Goal: Obtain resource: Obtain resource

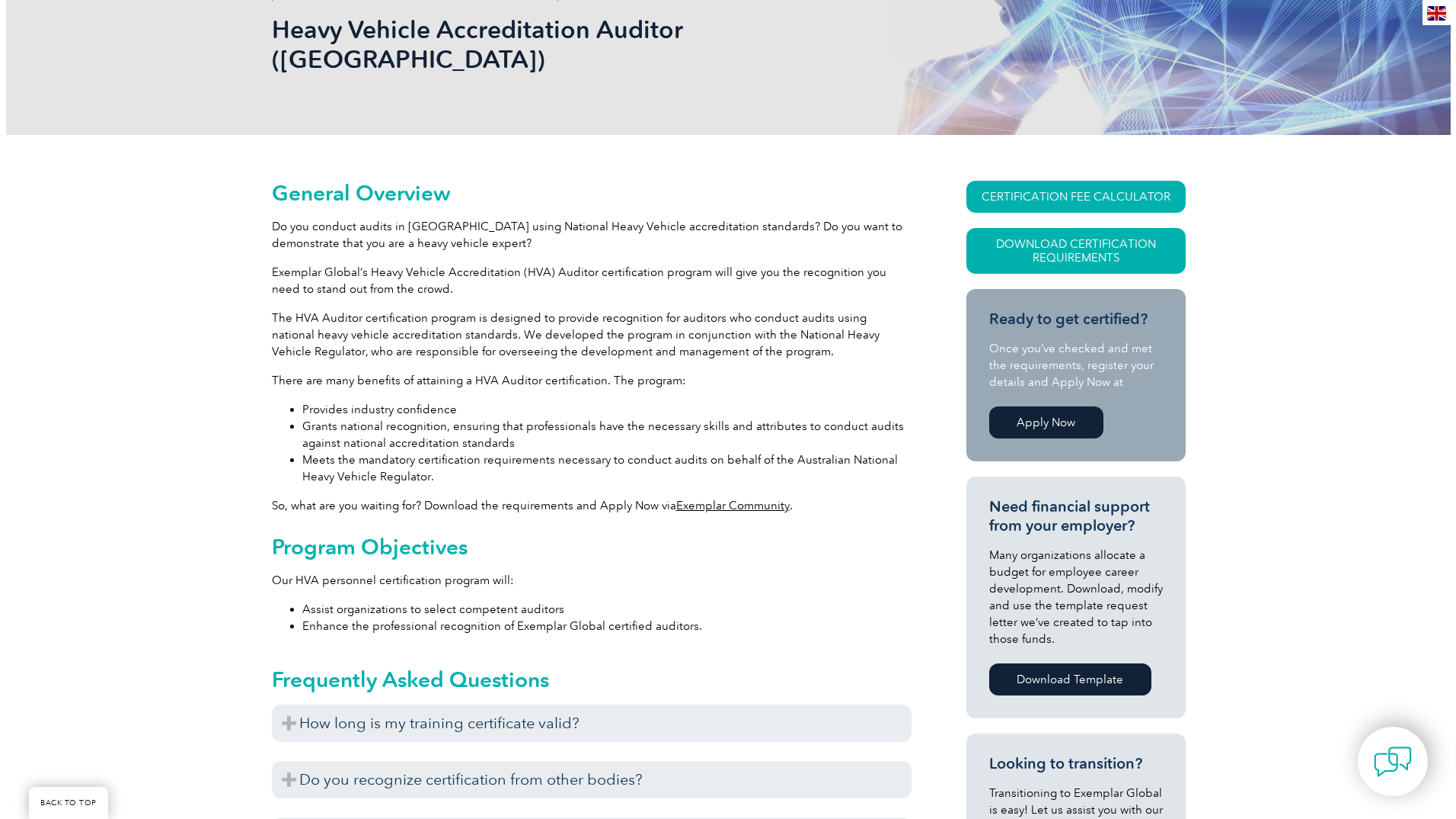
scroll to position [229, 0]
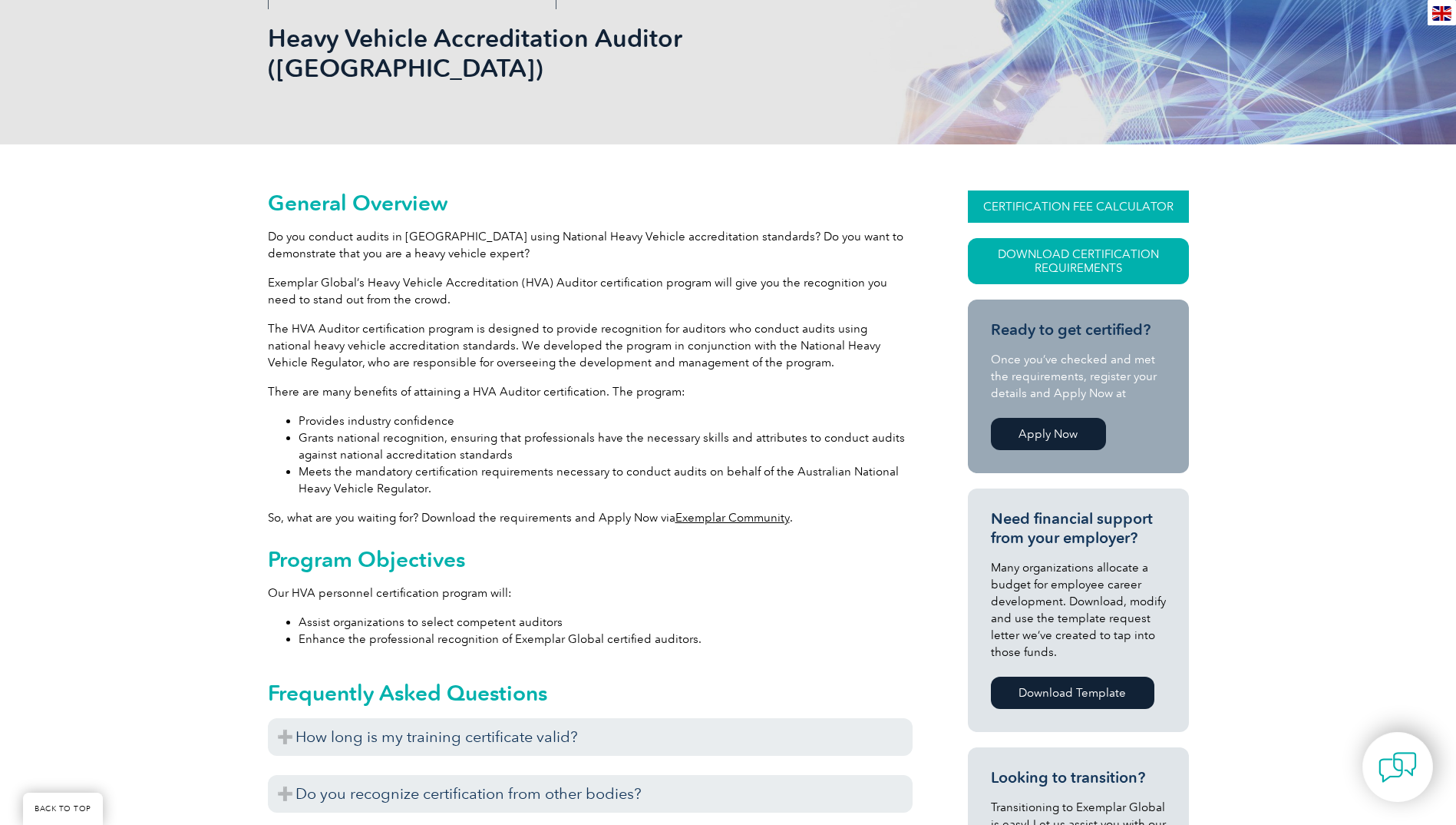
click at [1063, 190] on link "CERTIFICATION FEE CALCULATOR" at bounding box center [1078, 206] width 221 height 32
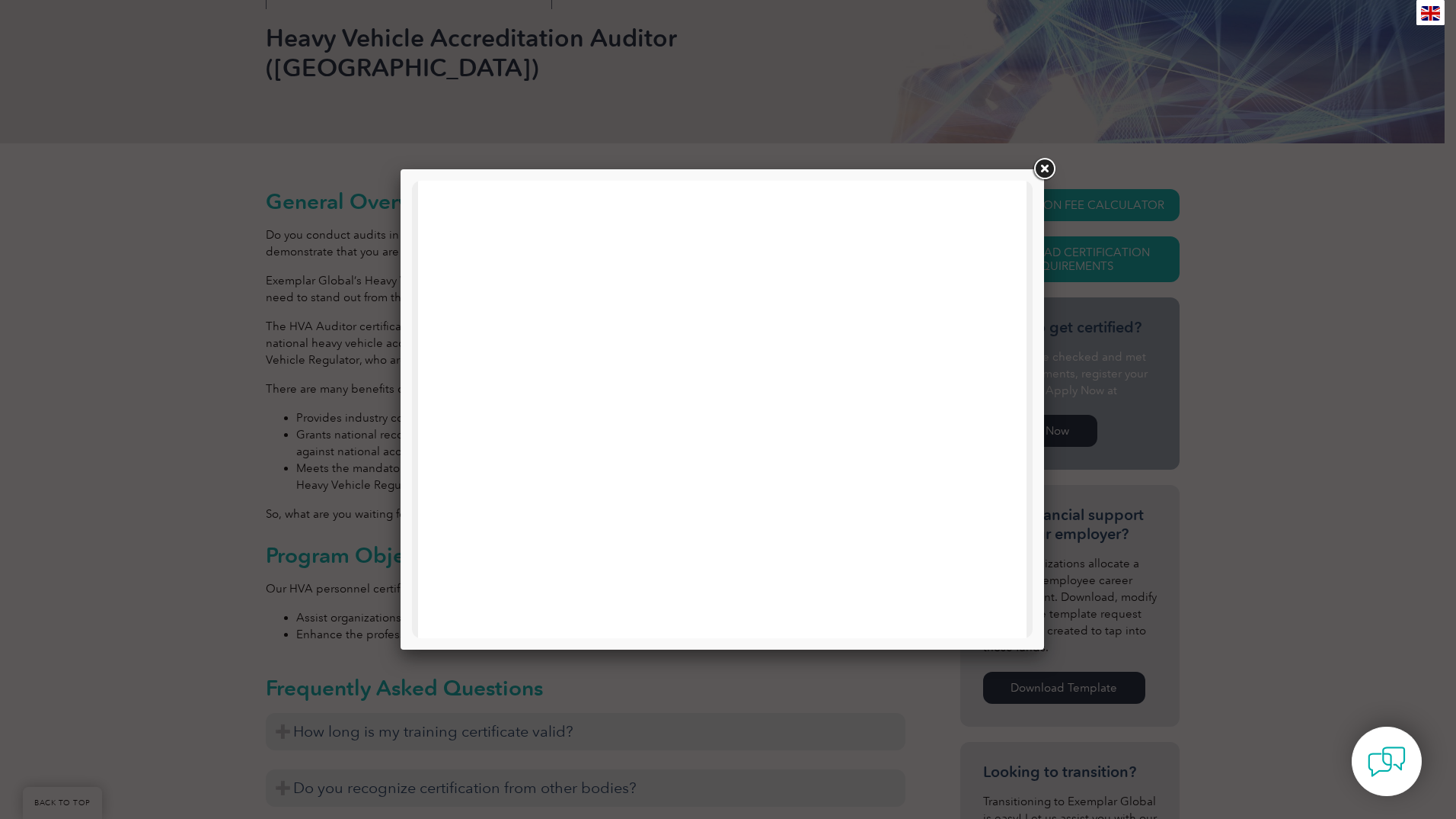
scroll to position [423, 0]
click at [1042, 168] on link at bounding box center [1044, 169] width 27 height 27
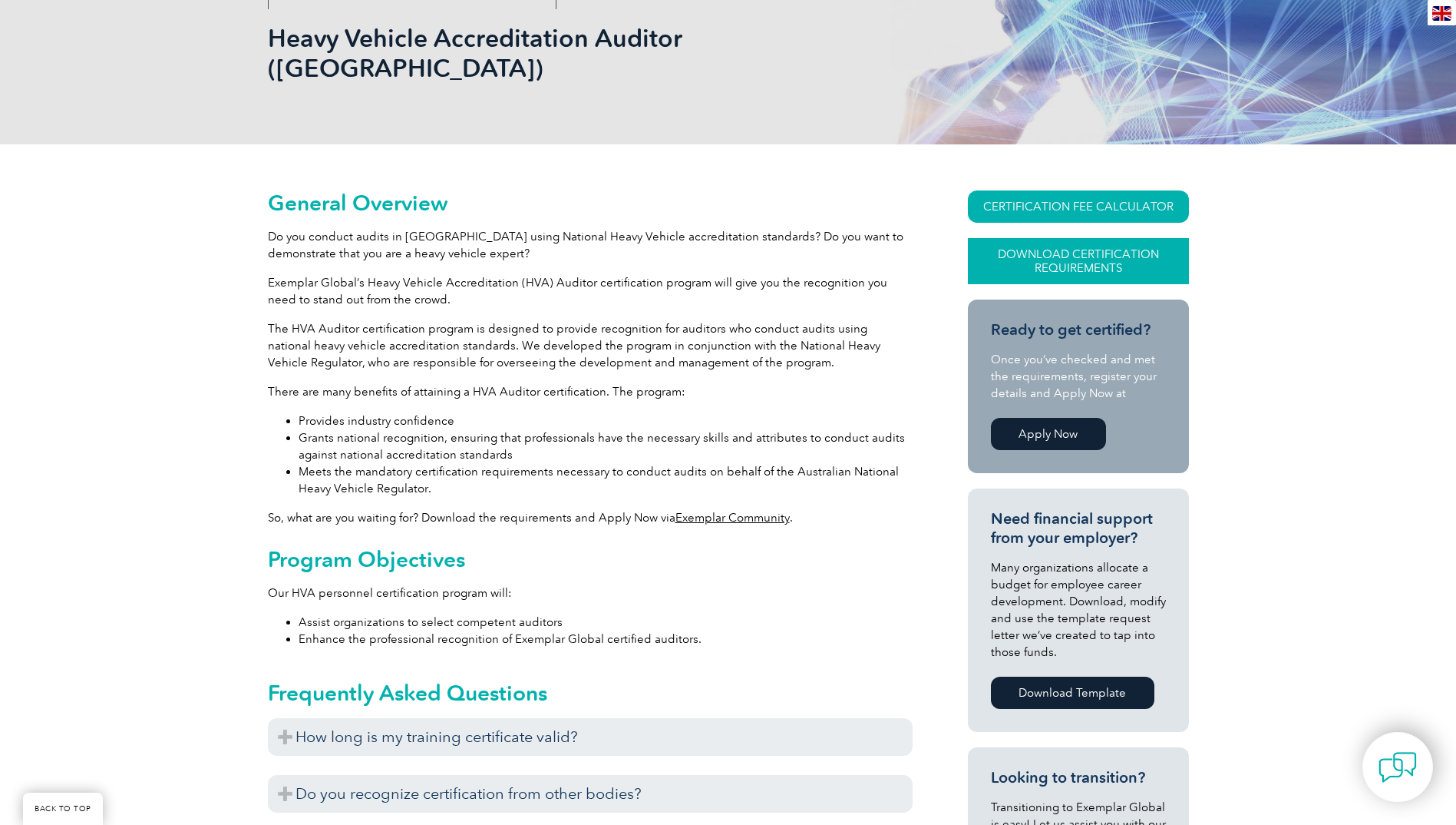
click at [1047, 238] on link "Download Certification Requirements" at bounding box center [1078, 261] width 221 height 46
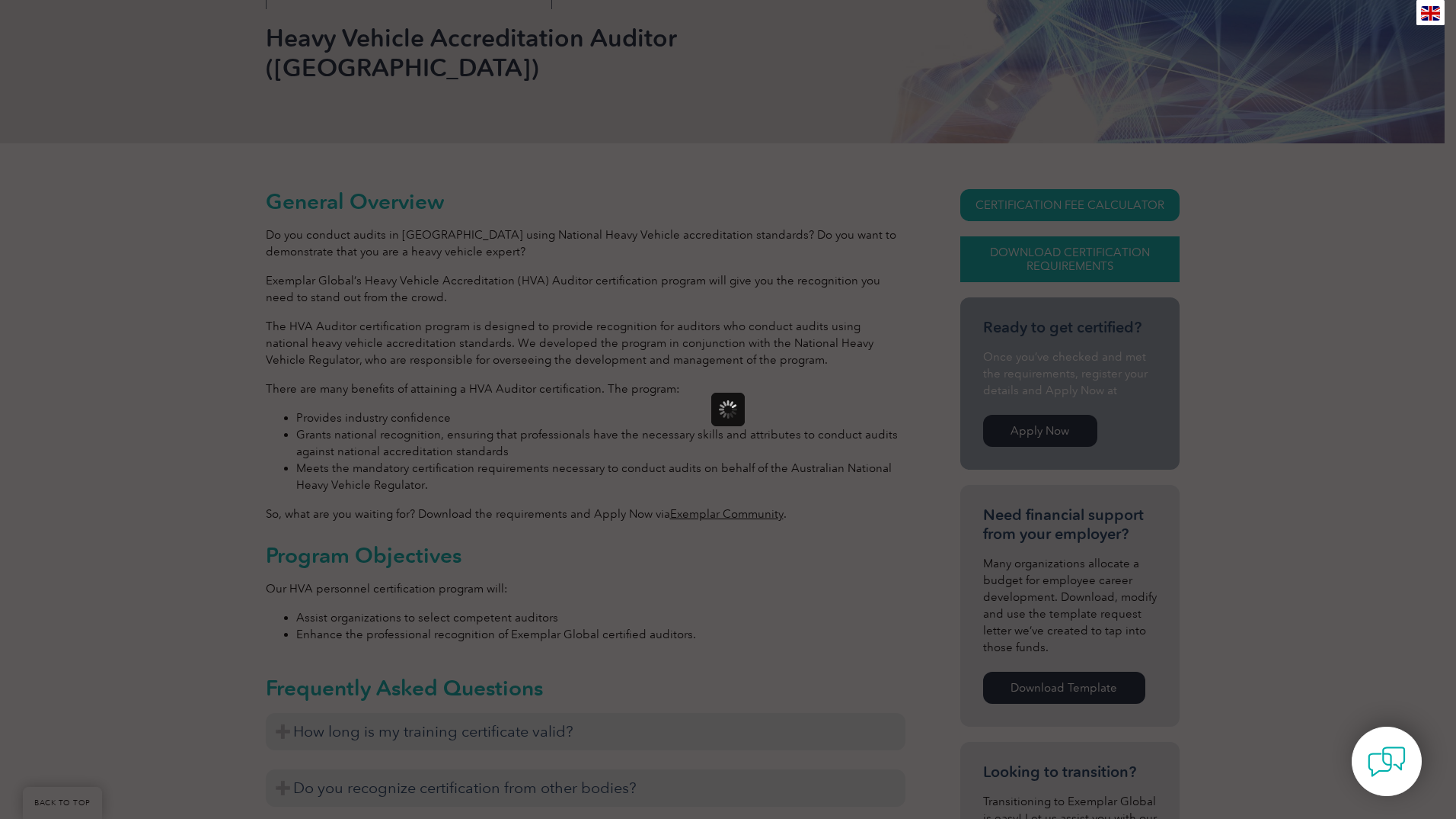
scroll to position [0, 0]
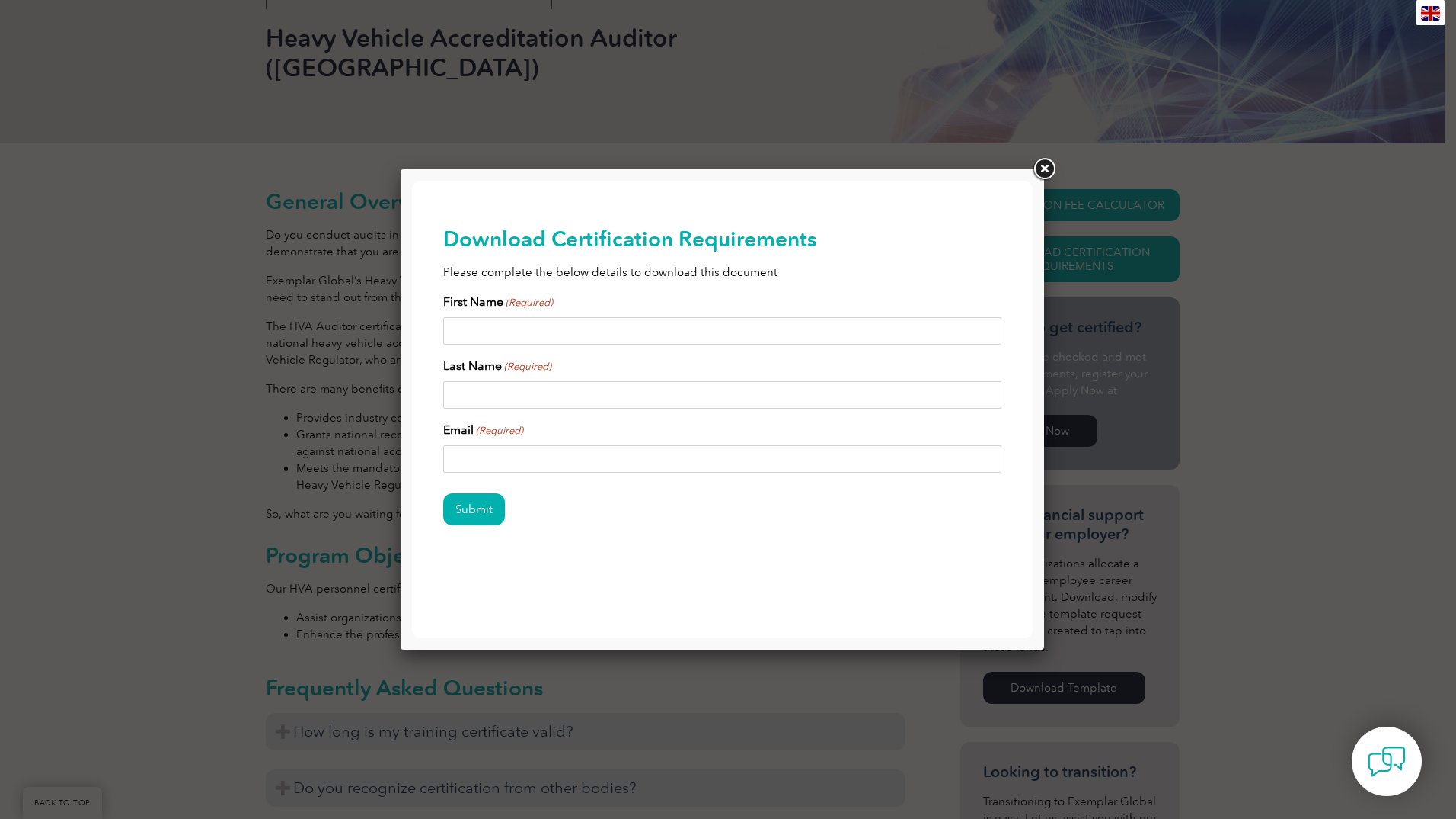
click at [617, 337] on input "First Name (Required)" at bounding box center [723, 331] width 559 height 27
type input "[PERSON_NAME] [PERSON_NAME]"
type input "[PERSON_NAME]"
type input "[EMAIL_ADDRESS][DOMAIN_NAME]"
drag, startPoint x: 601, startPoint y: 331, endPoint x: 483, endPoint y: 333, distance: 118.0
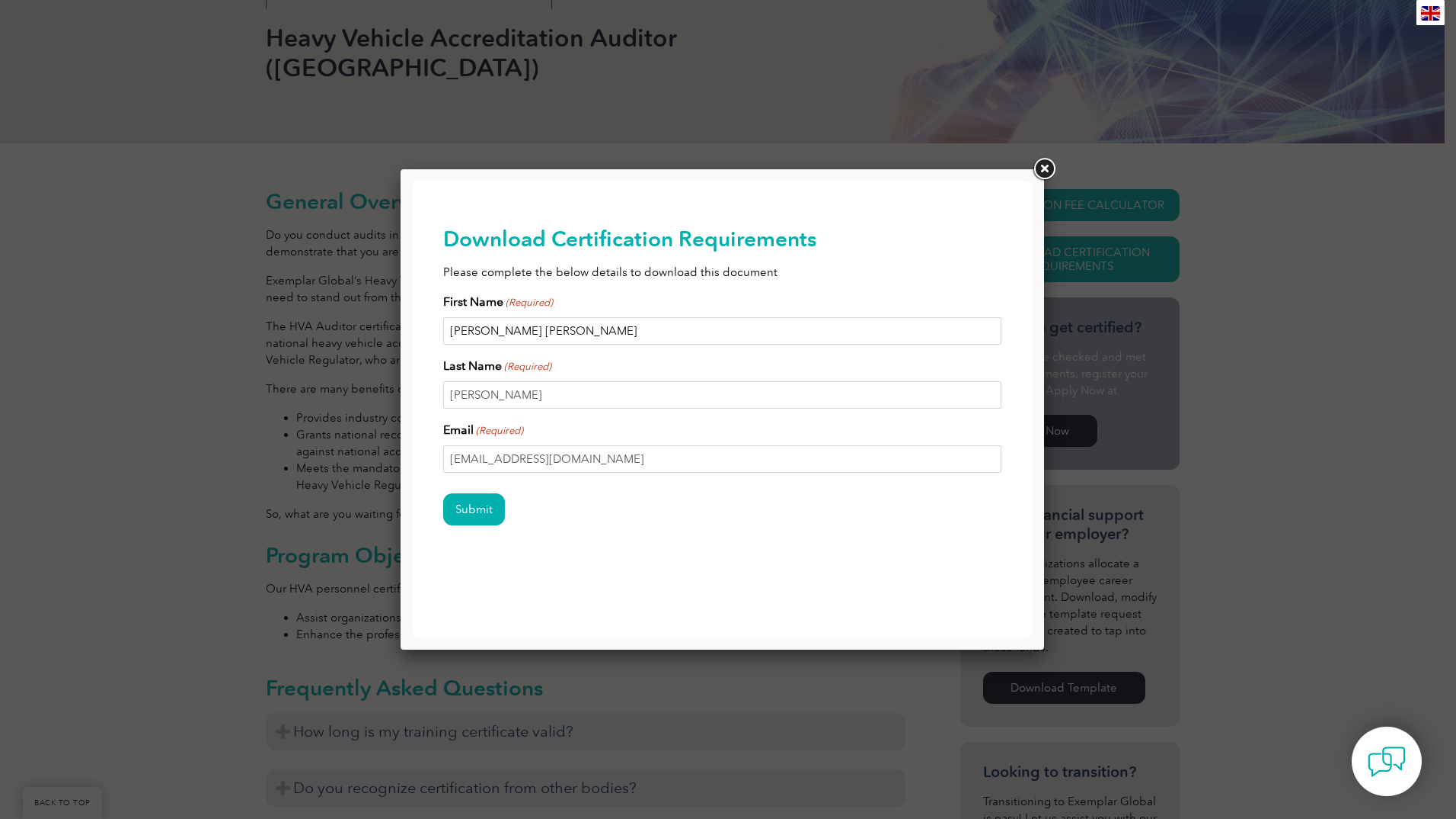
click at [483, 333] on input "[PERSON_NAME] [PERSON_NAME]" at bounding box center [723, 331] width 559 height 27
type input "[PERSON_NAME]"
click at [811, 233] on h2 "Download Certification Requirements" at bounding box center [723, 238] width 559 height 24
click at [478, 510] on input "Submit" at bounding box center [474, 508] width 61 height 32
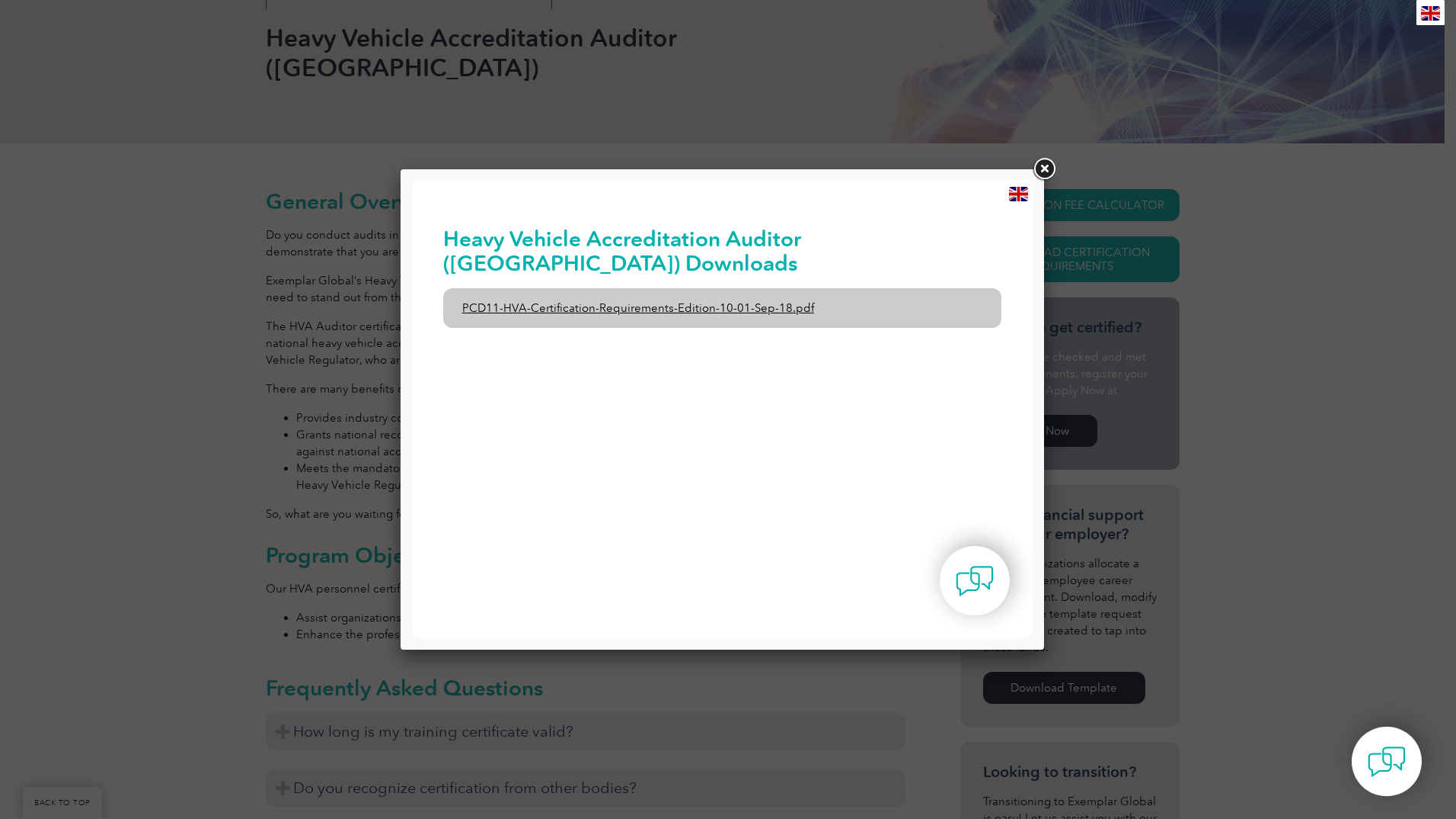
click at [661, 307] on link "PCD11-HVA-Certification-Requirements-Edition-10-01-Sep-18.pdf" at bounding box center [723, 308] width 559 height 40
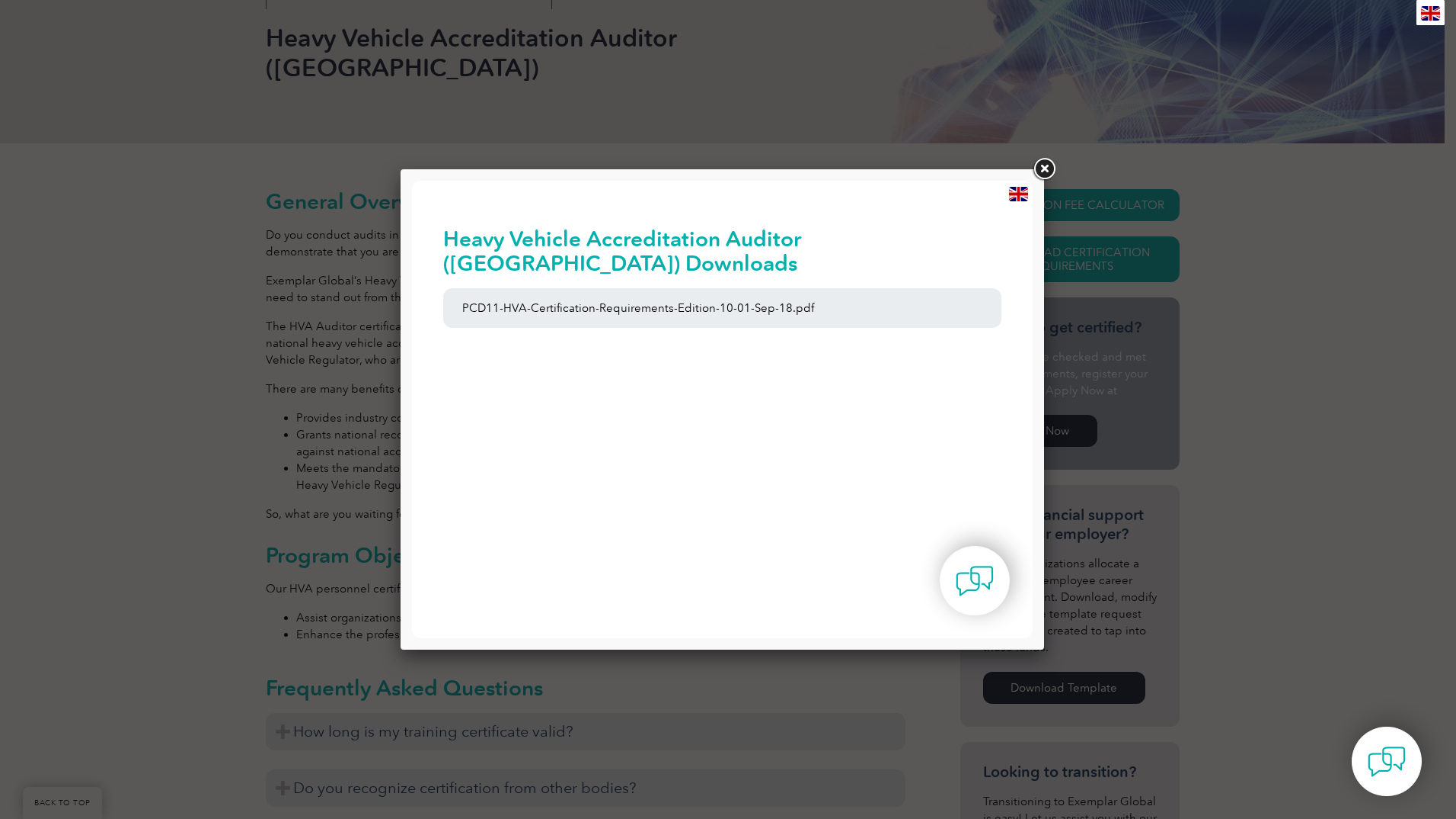
click at [1044, 168] on link at bounding box center [1044, 169] width 27 height 27
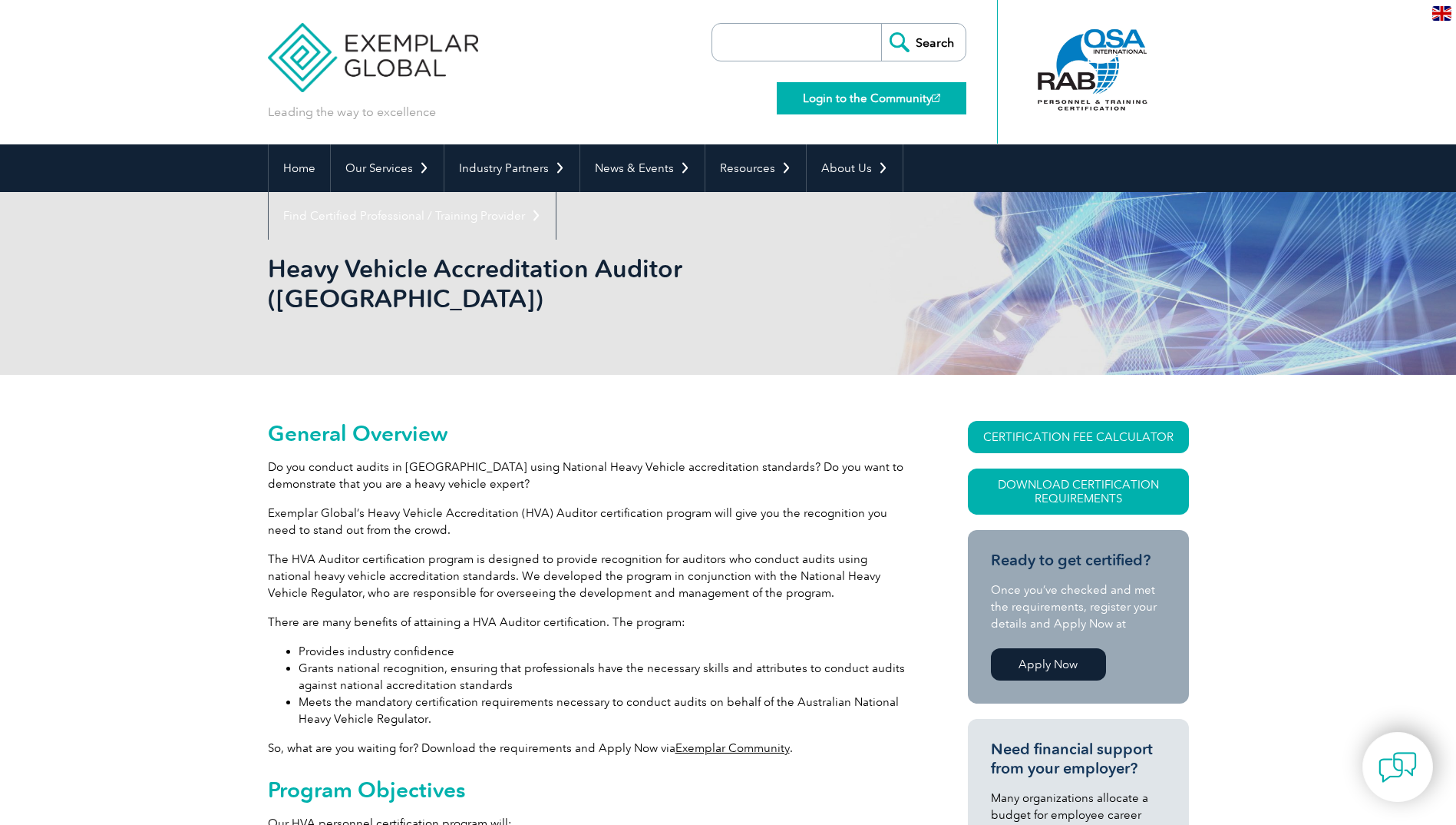
click at [837, 103] on link "Login to the Community" at bounding box center [871, 98] width 189 height 32
